Goal: Transaction & Acquisition: Purchase product/service

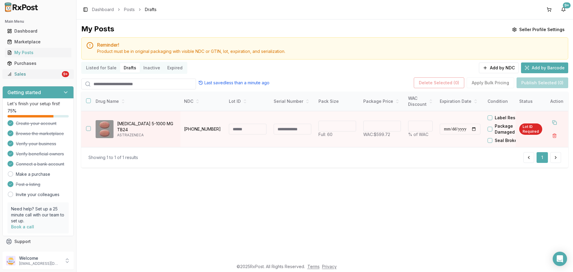
click at [30, 73] on div "Sales" at bounding box center [33, 74] width 53 height 6
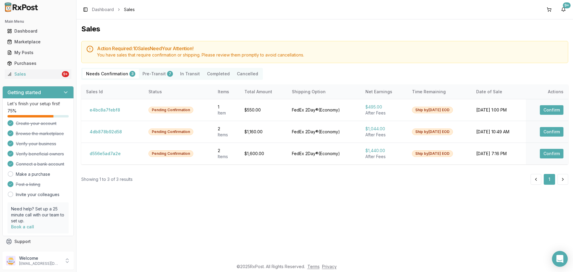
click at [563, 262] on div "Open Intercom Messenger" at bounding box center [560, 259] width 16 height 16
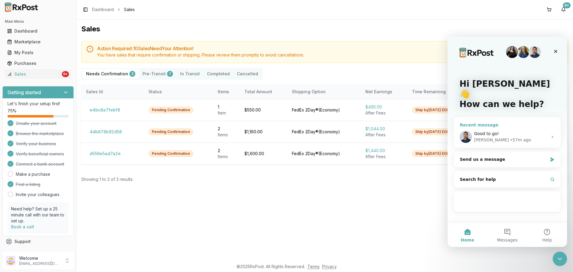
click at [510, 137] on div "• 57m ago" at bounding box center [520, 140] width 21 height 6
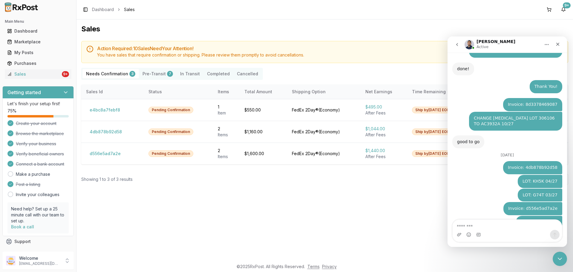
scroll to position [1178, 0]
click at [556, 44] on icon "Close" at bounding box center [557, 44] width 5 height 5
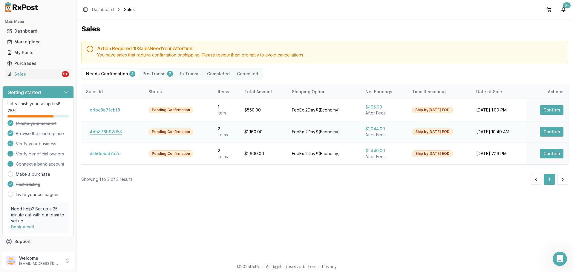
click at [102, 129] on button "4db878b92d58" at bounding box center [105, 132] width 39 height 10
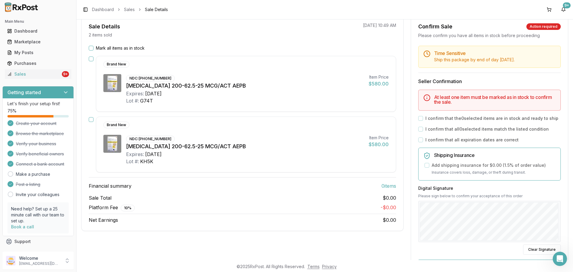
scroll to position [60, 0]
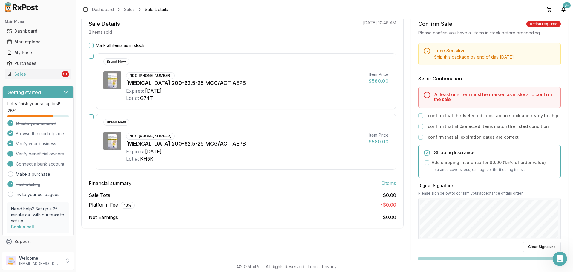
click at [91, 43] on button "Mark all items as in stock" at bounding box center [91, 45] width 5 height 5
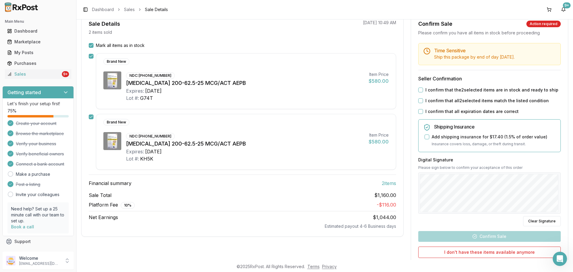
click at [420, 88] on button "I confirm that the 2 selected items are in stock and ready to ship" at bounding box center [420, 89] width 5 height 5
click at [419, 103] on div "I confirm that all 2 selected items match the listed condition" at bounding box center [489, 101] width 142 height 6
click at [419, 99] on button "I confirm that all 2 selected items match the listed condition" at bounding box center [420, 100] width 5 height 5
click at [419, 108] on div "I confirm that all expiration dates are correct" at bounding box center [489, 111] width 142 height 6
click at [421, 111] on button "I confirm that all expiration dates are correct" at bounding box center [420, 111] width 5 height 5
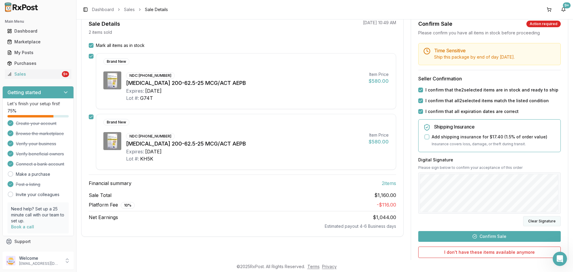
click at [545, 222] on button "Clear Signature" at bounding box center [542, 221] width 38 height 10
click at [496, 233] on button "Confirm Sale" at bounding box center [489, 236] width 142 height 11
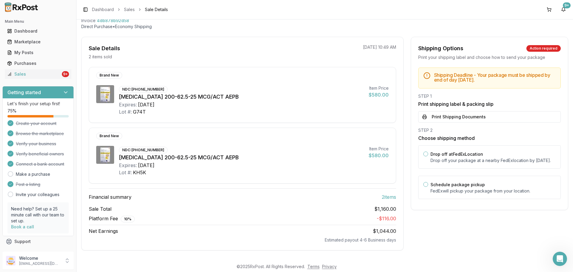
scroll to position [35, 0]
click at [479, 117] on button "Print Shipping Documents" at bounding box center [489, 116] width 142 height 11
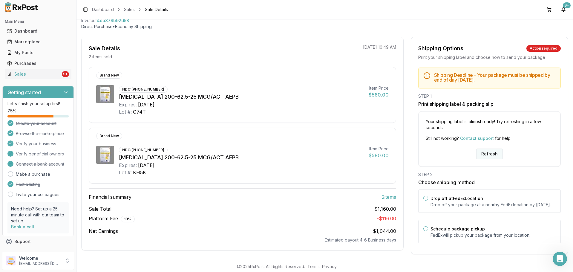
click at [495, 152] on button "Refresh" at bounding box center [489, 153] width 27 height 11
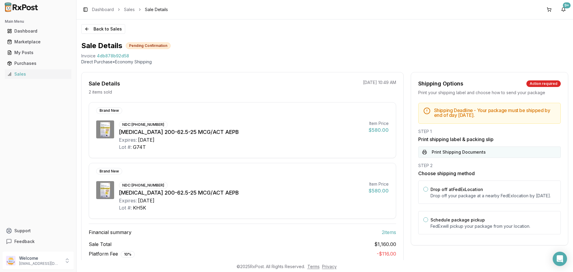
click at [471, 149] on button "Print Shipping Documents" at bounding box center [489, 151] width 142 height 11
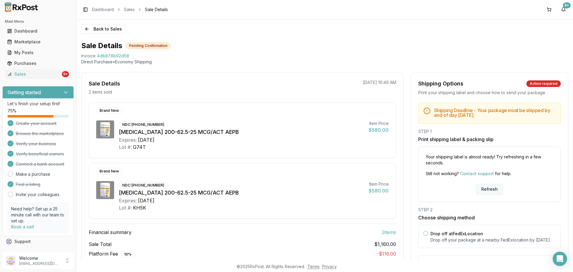
click at [489, 186] on button "Refresh" at bounding box center [489, 189] width 27 height 11
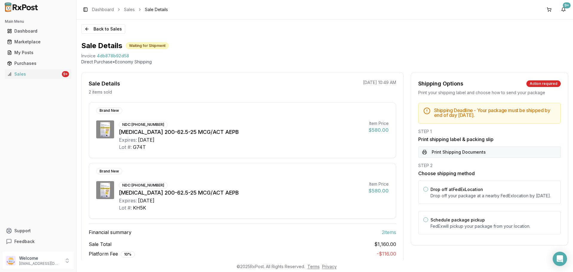
click at [471, 152] on button "Print Shipping Documents" at bounding box center [489, 151] width 142 height 11
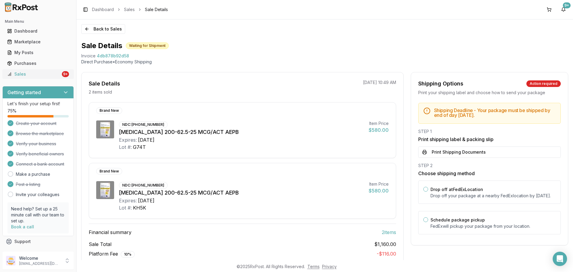
click at [47, 73] on div "Sales" at bounding box center [33, 74] width 53 height 6
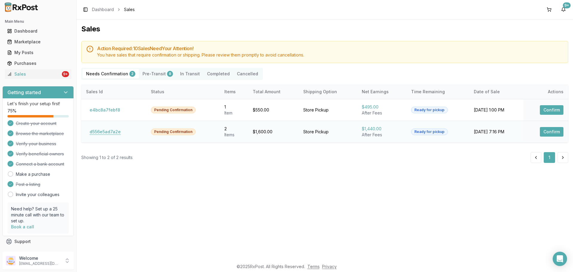
click at [101, 133] on button "d556e5ad7a2e" at bounding box center [105, 132] width 38 height 10
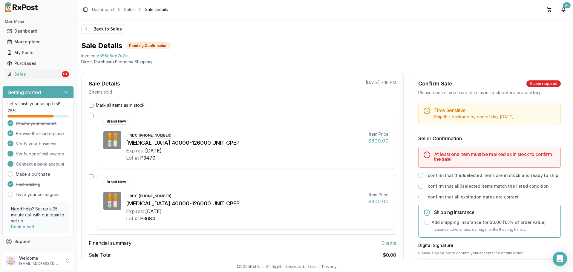
click at [89, 105] on button "Mark all items as in stock" at bounding box center [91, 105] width 5 height 5
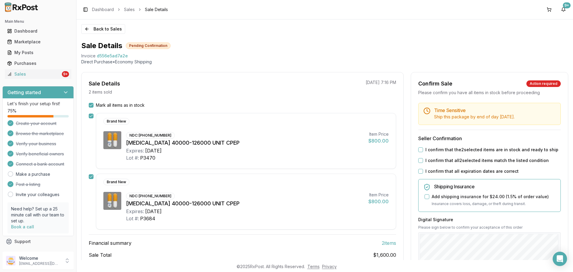
scroll to position [112, 0]
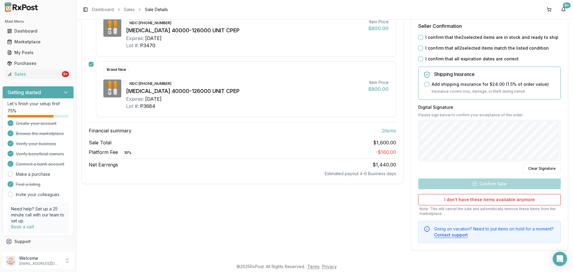
click at [418, 37] on button "I confirm that the 2 selected items are in stock and ready to ship" at bounding box center [420, 37] width 5 height 5
click at [418, 48] on button "I confirm that all 2 selected items match the listed condition" at bounding box center [420, 48] width 5 height 5
click at [418, 60] on button "I confirm that all expiration dates are correct" at bounding box center [420, 58] width 5 height 5
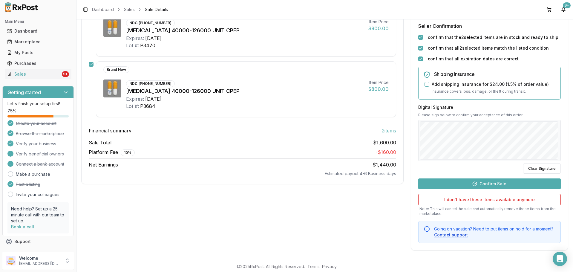
click at [500, 181] on button "Confirm Sale" at bounding box center [489, 183] width 142 height 11
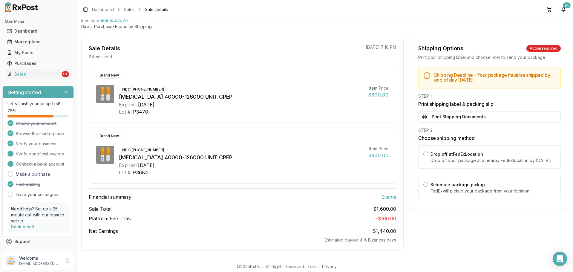
scroll to position [35, 0]
click at [462, 116] on button "Print Shipping Documents" at bounding box center [489, 116] width 142 height 11
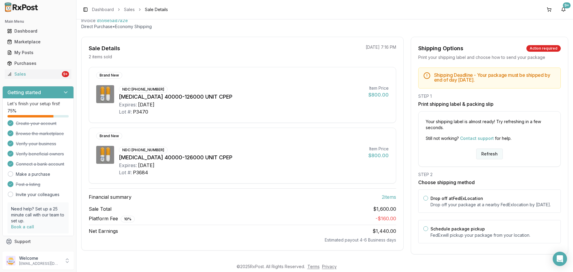
click at [479, 154] on button "Refresh" at bounding box center [489, 153] width 27 height 11
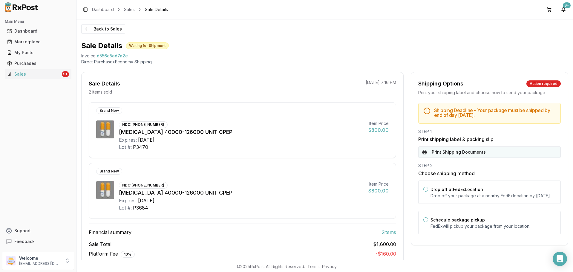
click at [467, 154] on button "Print Shipping Documents" at bounding box center [489, 151] width 142 height 11
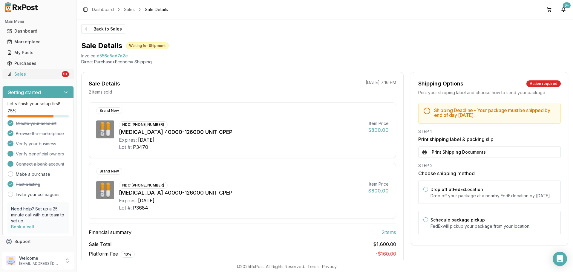
click at [46, 72] on div "Sales" at bounding box center [33, 74] width 53 height 6
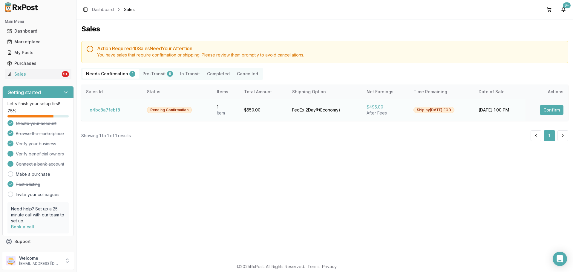
click at [109, 108] on button "e4bc8a7febf8" at bounding box center [105, 110] width 38 height 10
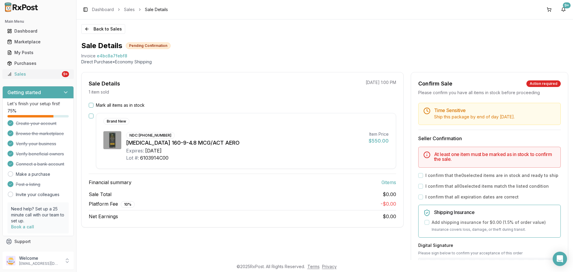
click at [31, 74] on div "Sales" at bounding box center [33, 74] width 53 height 6
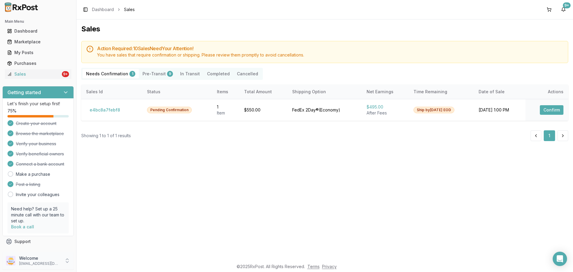
click at [51, 262] on p "dngpharmacy2@gmail.com" at bounding box center [39, 263] width 41 height 5
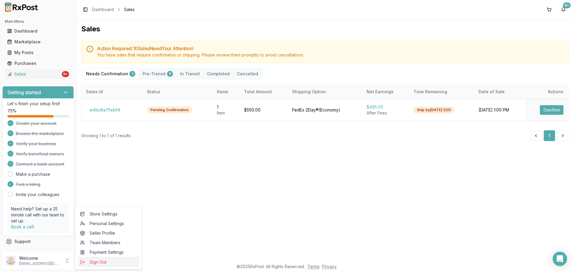
click at [81, 262] on icon "submit" at bounding box center [82, 261] width 5 height 5
